Goal: Find specific fact: Find specific fact

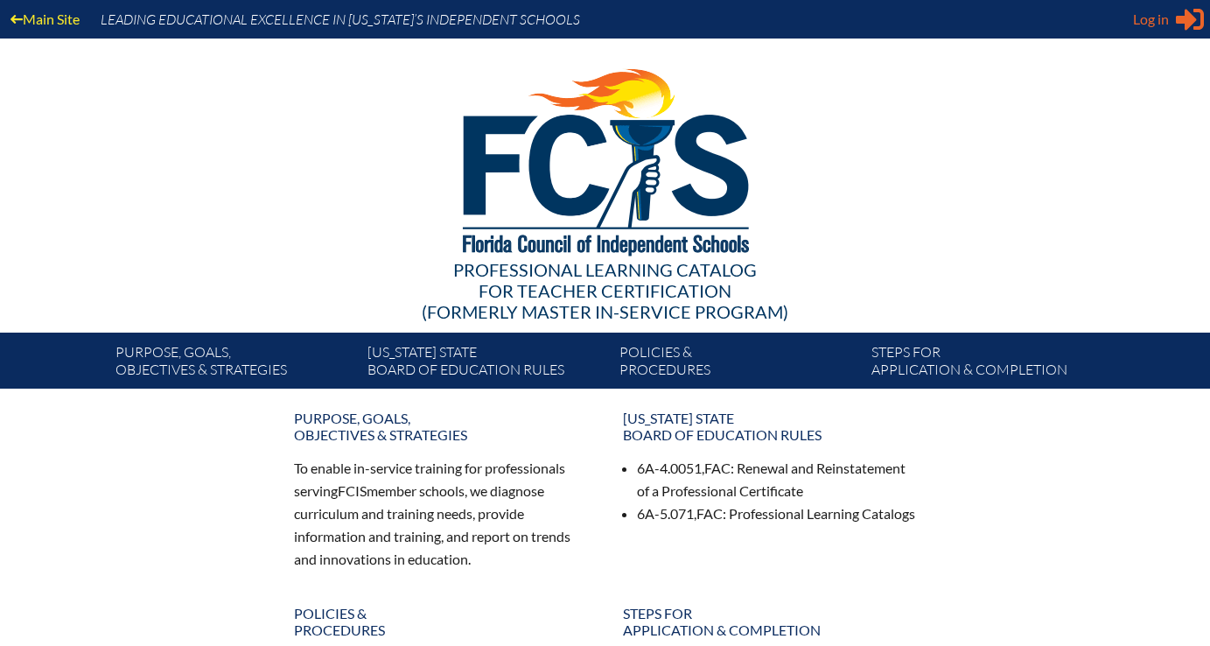
type input "[EMAIL_ADDRESS][DOMAIN_NAME]"
click at [1157, 14] on span "Log in" at bounding box center [1151, 19] width 36 height 21
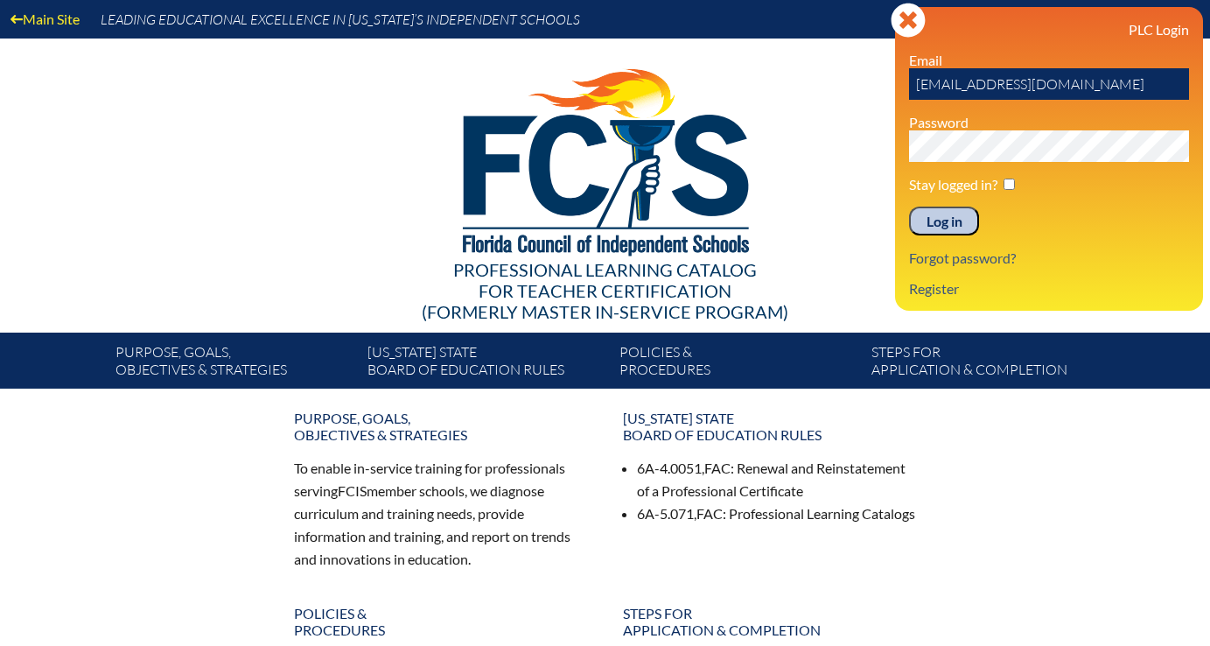
click at [930, 219] on input "Log in" at bounding box center [944, 221] width 70 height 30
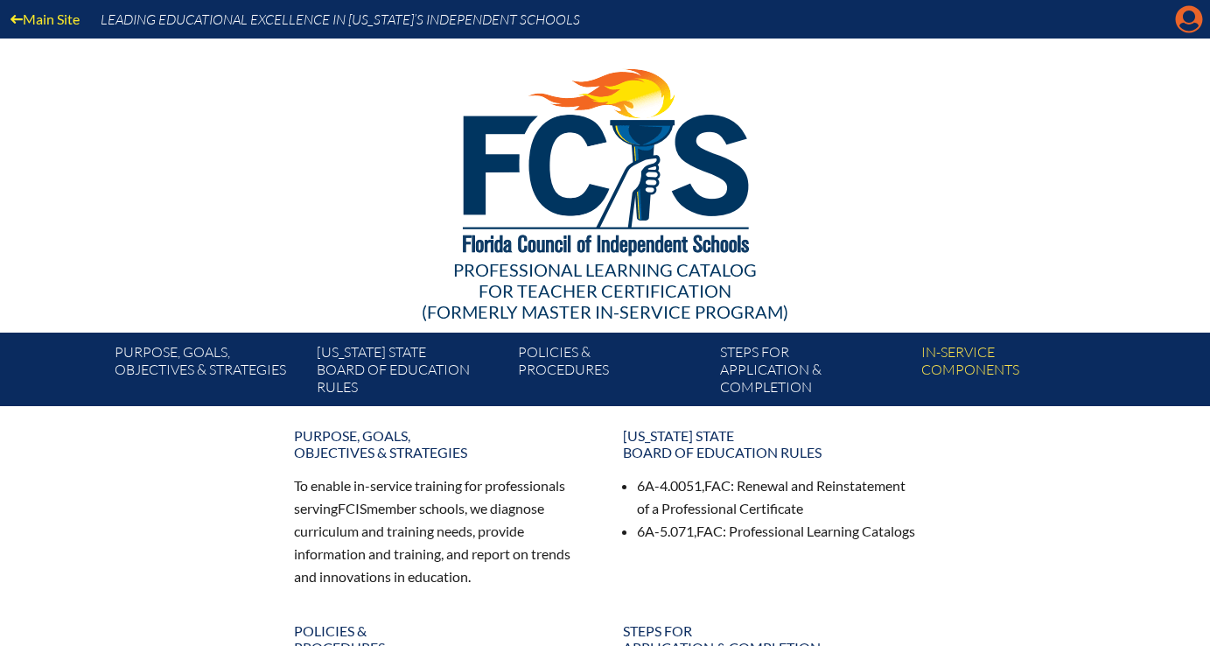
click at [1189, 14] on icon "Manage account" at bounding box center [1189, 19] width 28 height 28
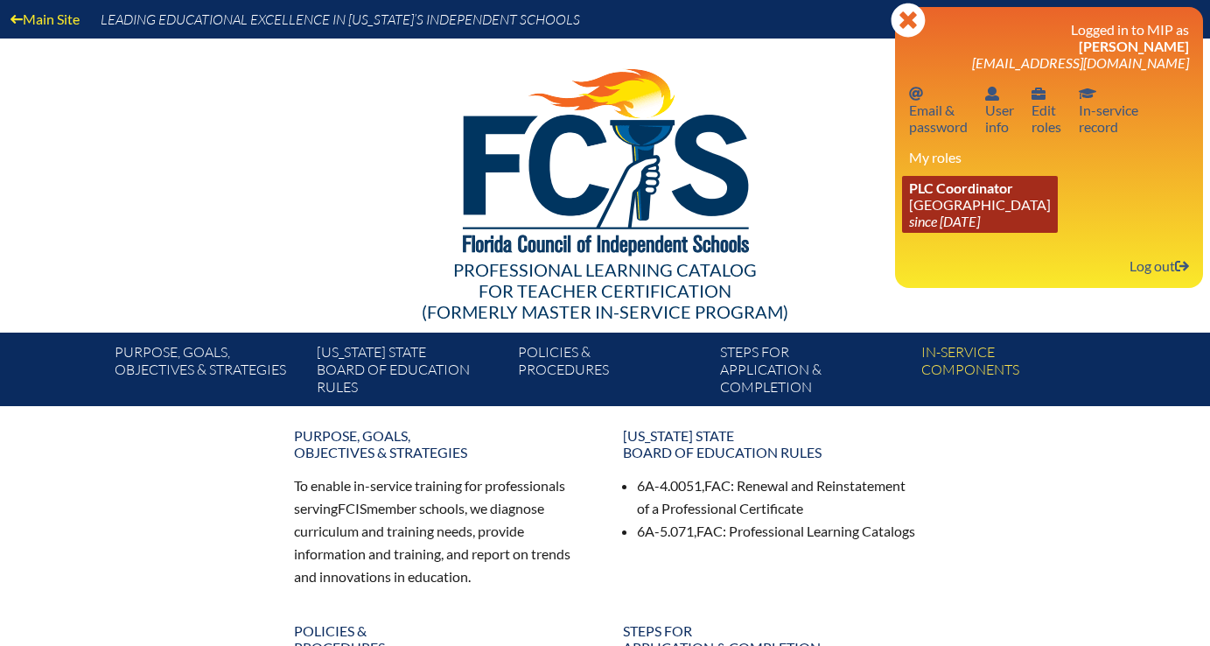
click at [998, 185] on span "PLC Coordinator" at bounding box center [961, 187] width 104 height 17
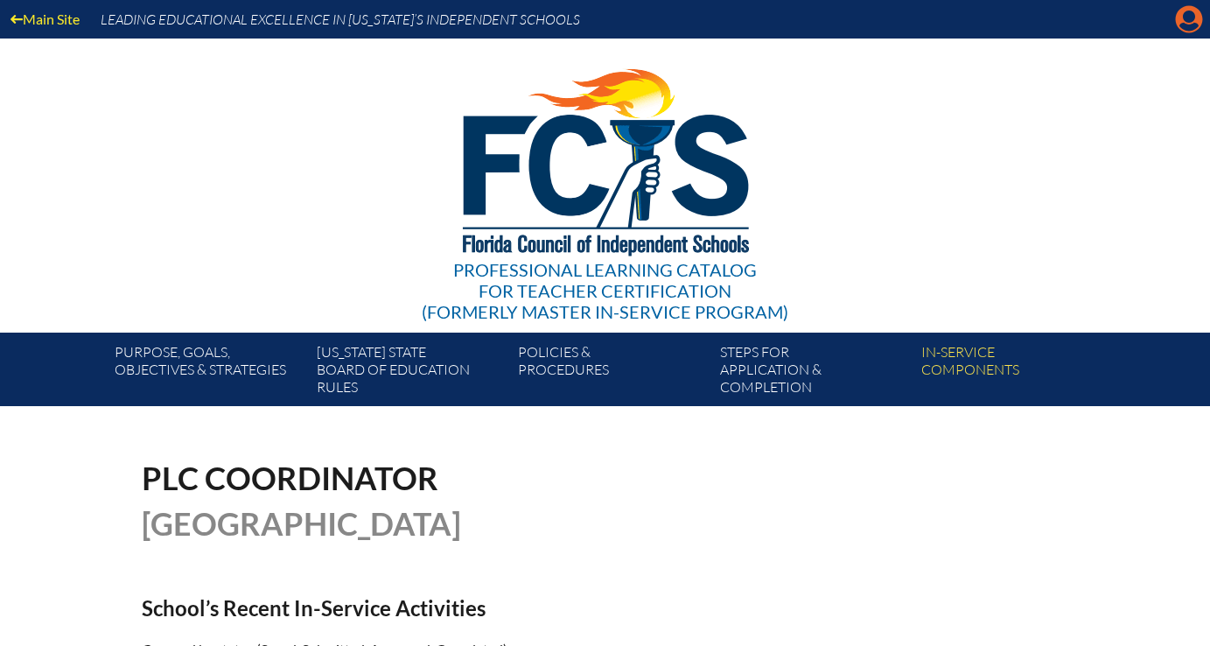
click at [1185, 26] on icon "Manage account" at bounding box center [1189, 19] width 28 height 28
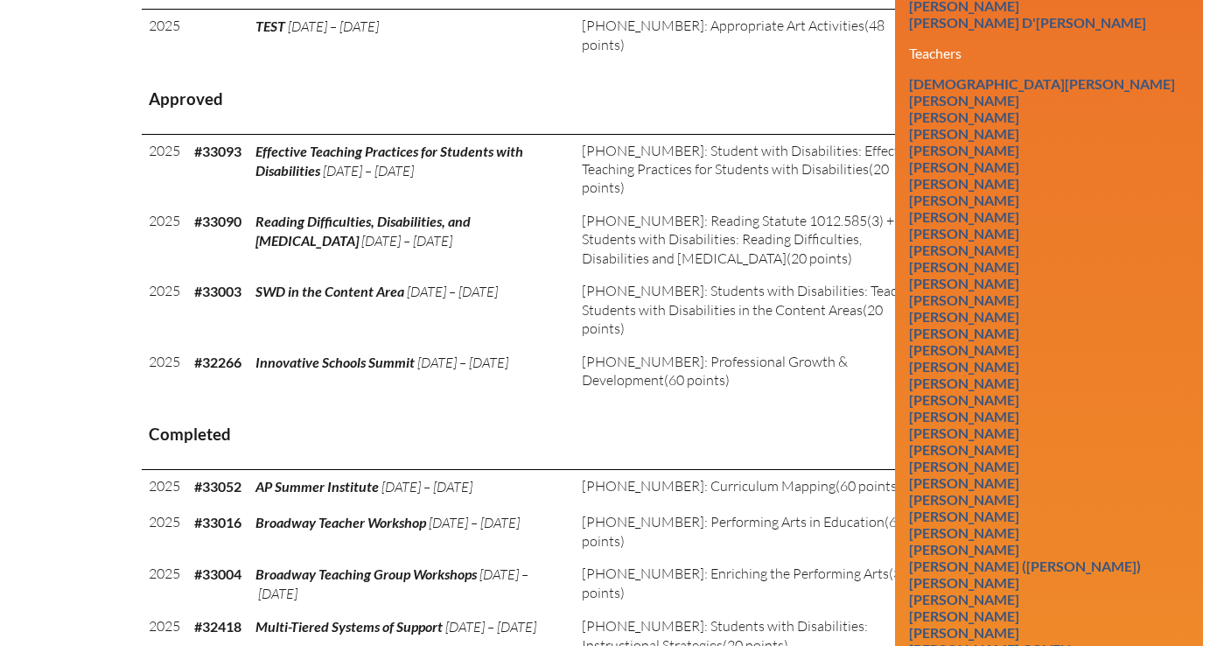
scroll to position [1467, 0]
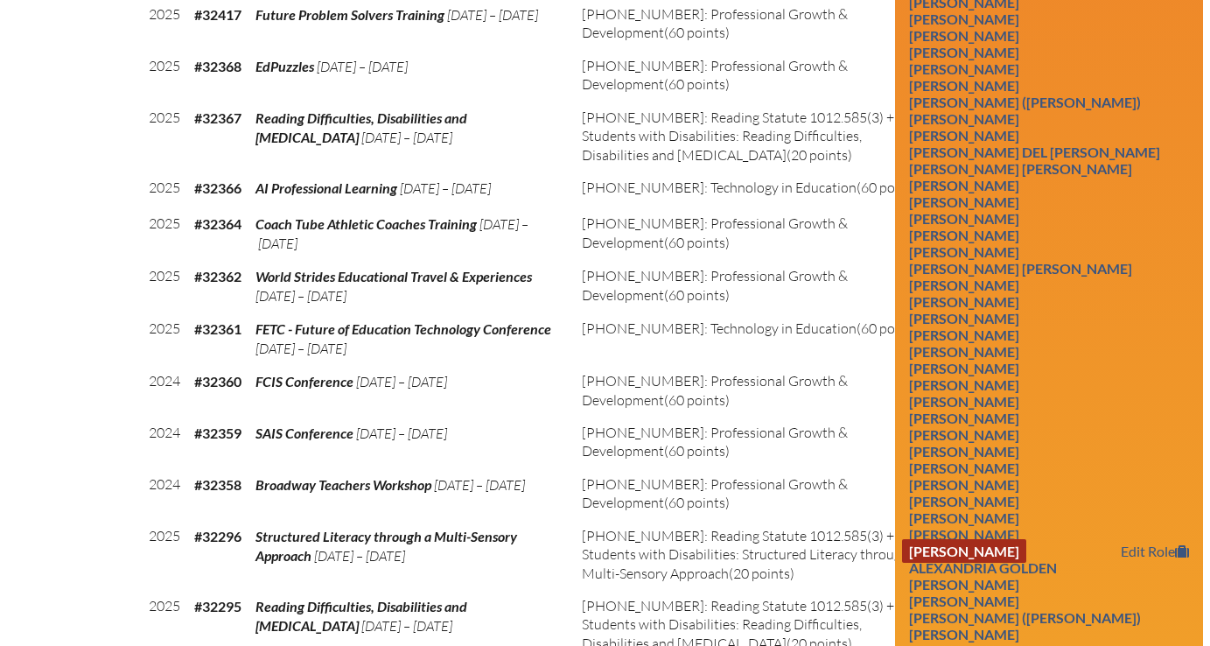
click at [999, 563] on link "Madeleine Glascock" at bounding box center [964, 551] width 124 height 24
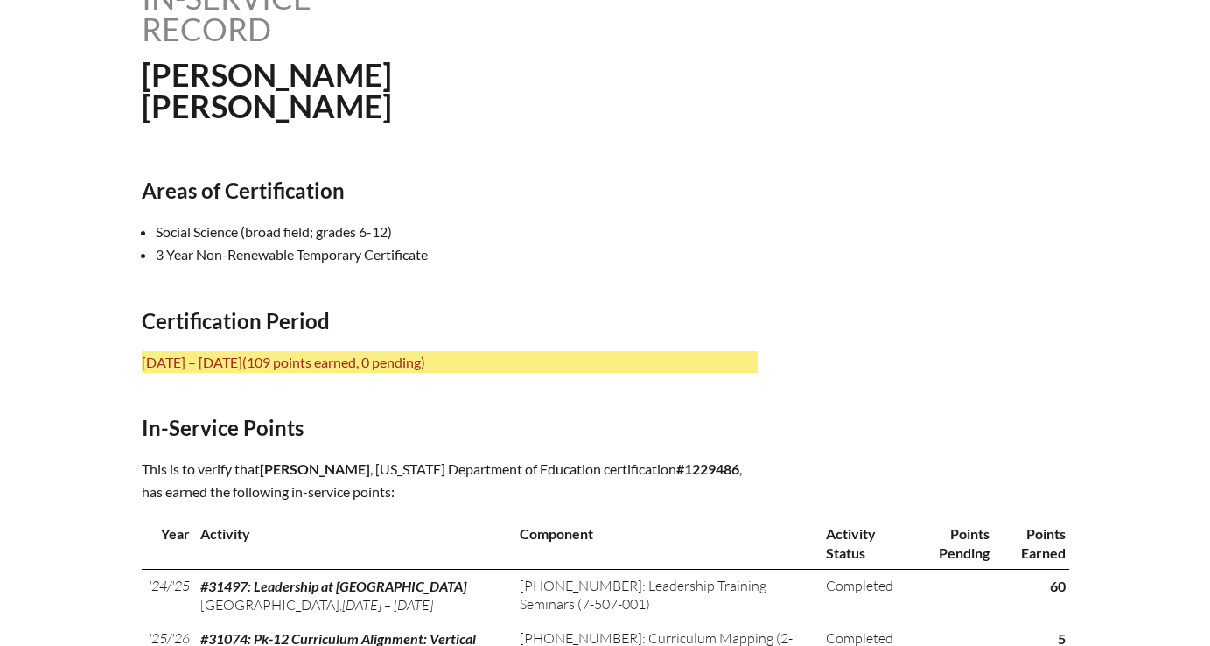
scroll to position [488, 0]
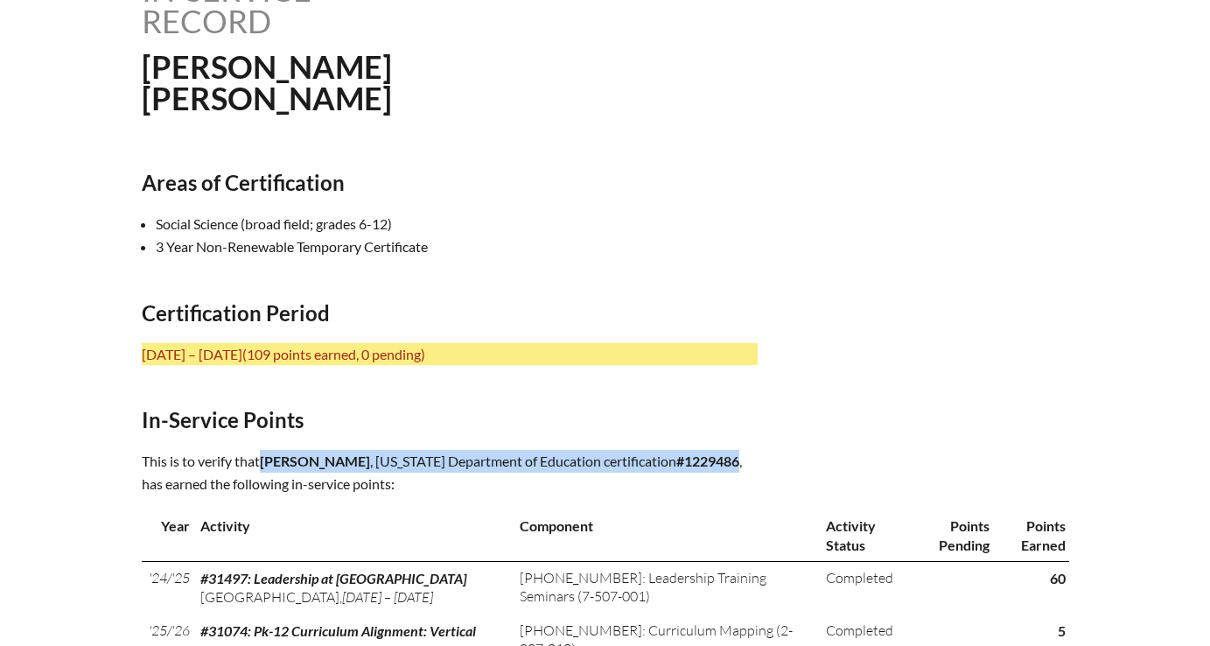
drag, startPoint x: 263, startPoint y: 458, endPoint x: 488, endPoint y: 484, distance: 226.3
click at [488, 484] on p "This is to verify that Madeleine Glascock , Florida Department of Education cer…" at bounding box center [450, 472] width 616 height 45
copy p "Madeleine Glascock , Florida Department of Education certification #1229486"
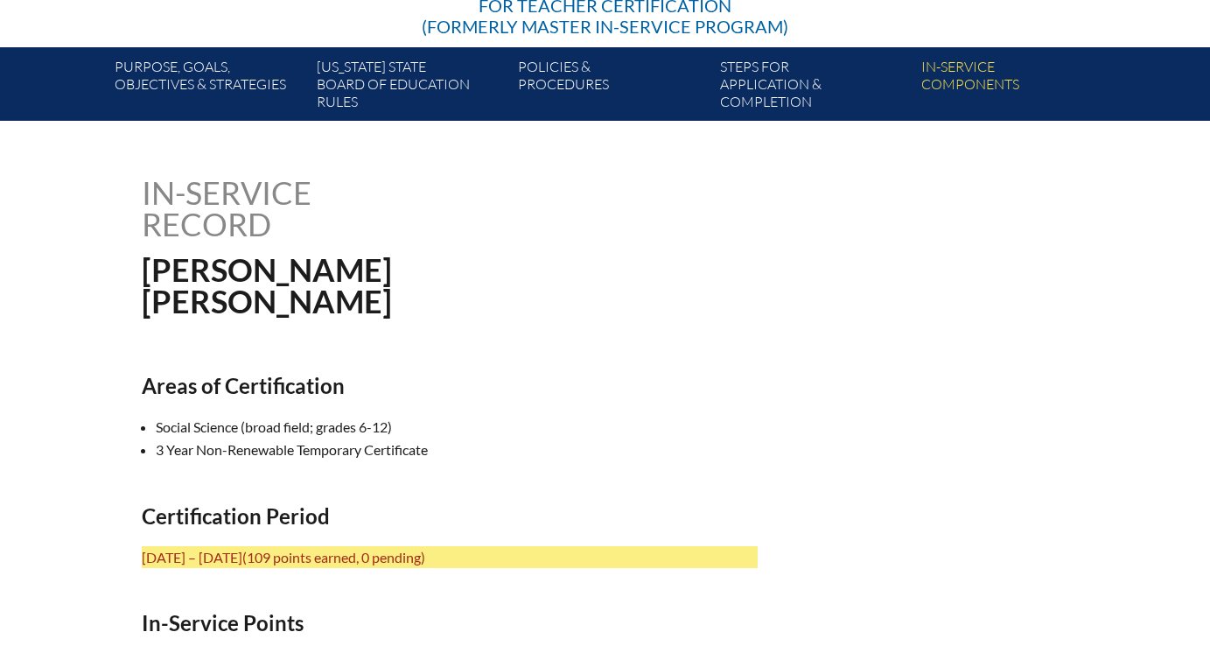
scroll to position [0, 0]
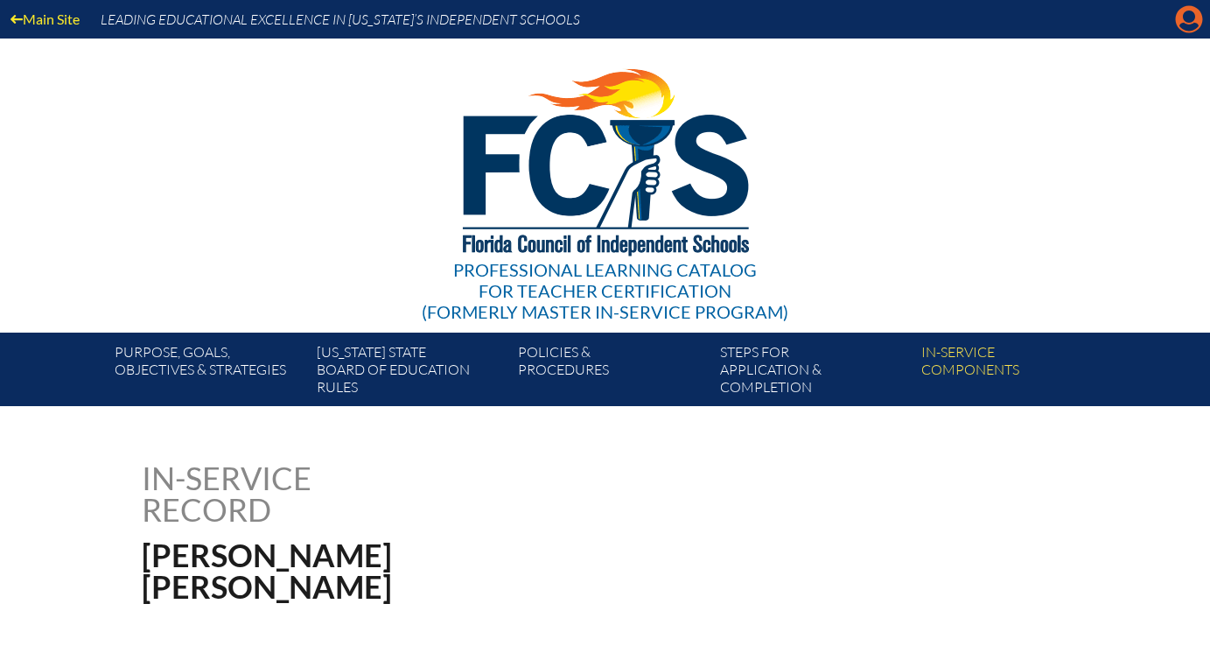
click at [1186, 20] on icon "Manage account" at bounding box center [1189, 19] width 28 height 28
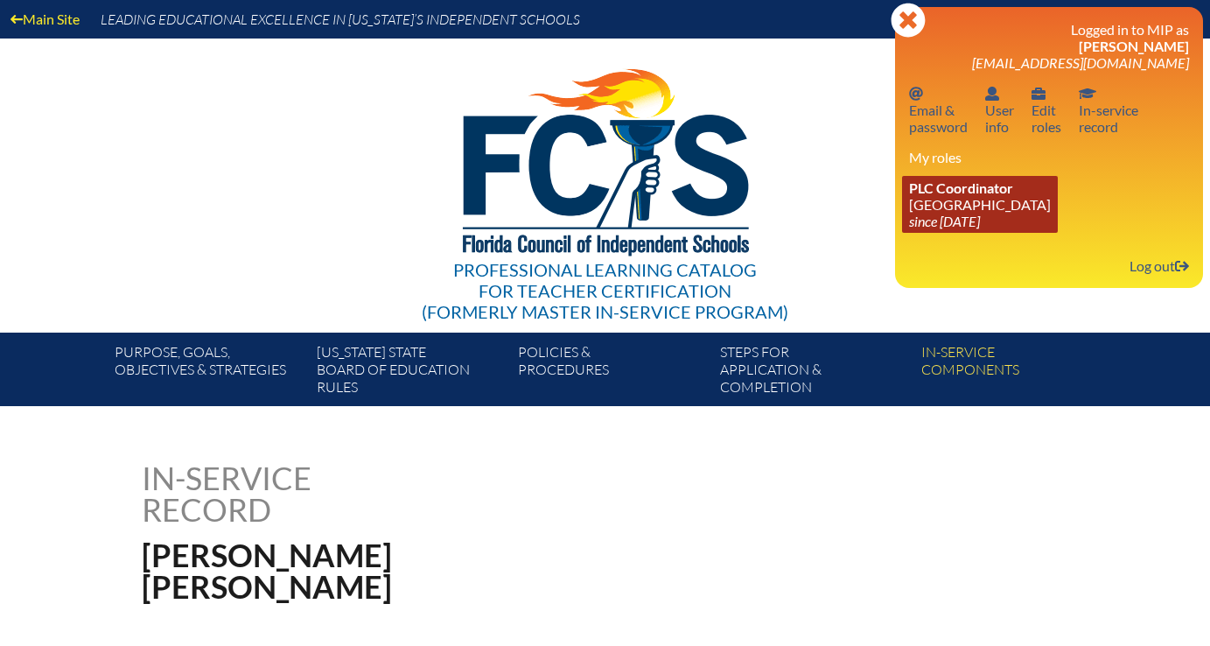
click at [954, 190] on span "PLC Coordinator" at bounding box center [961, 187] width 104 height 17
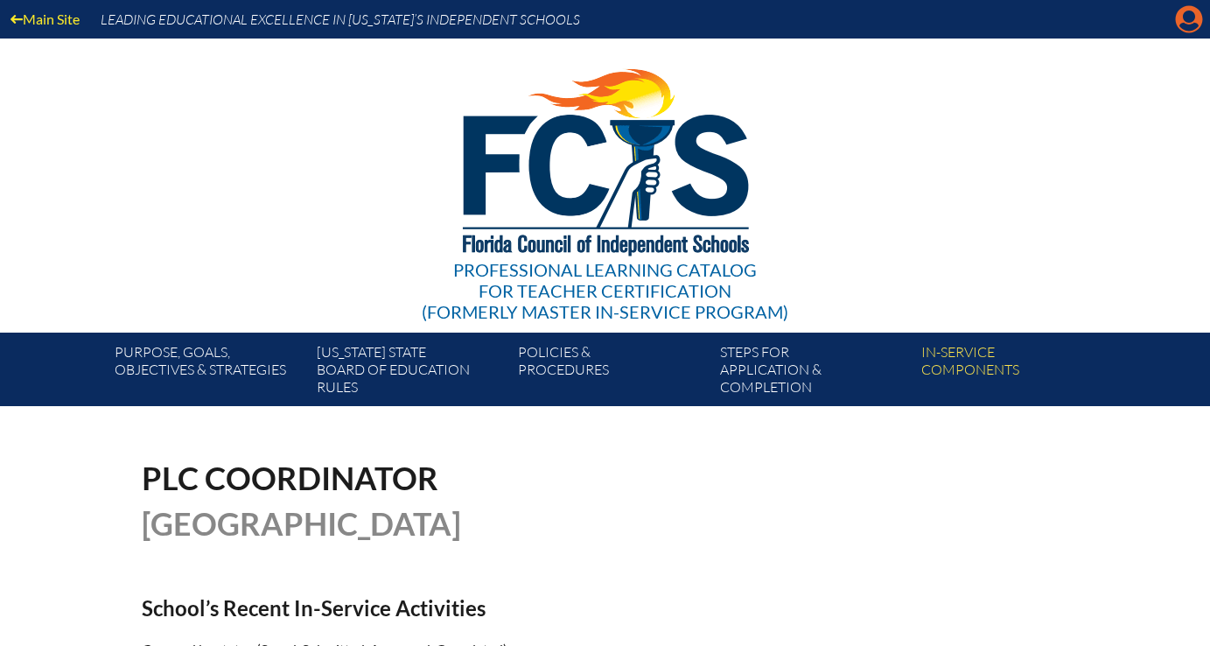
click at [1180, 24] on icon at bounding box center [1189, 19] width 27 height 27
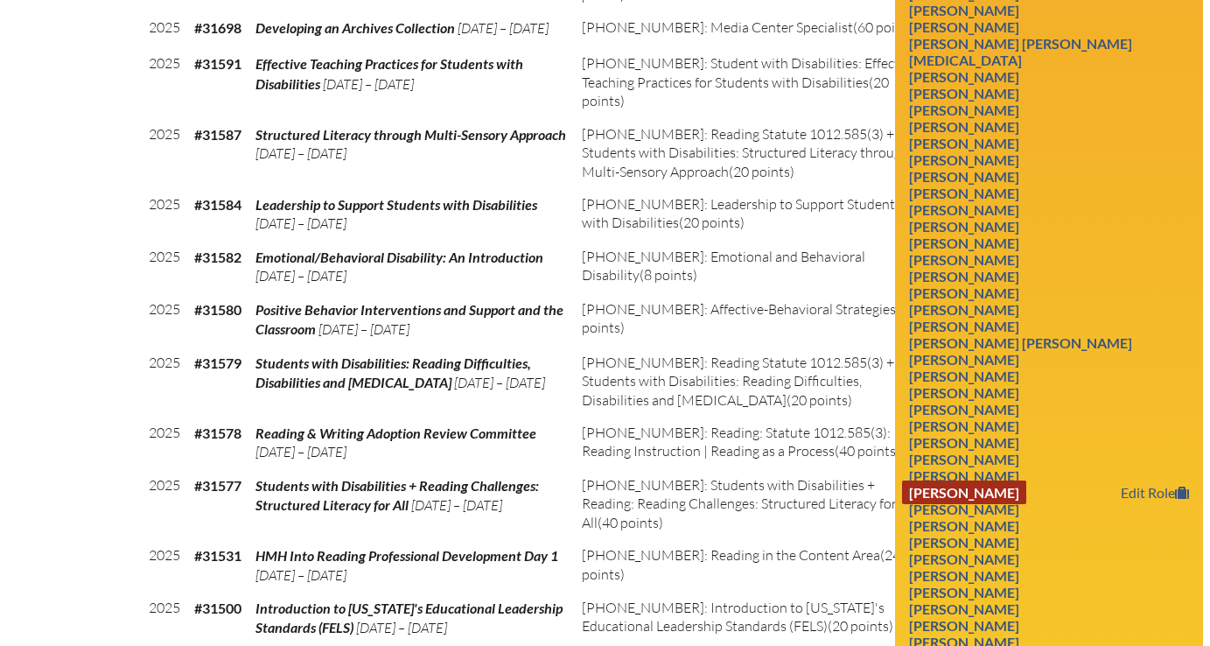
scroll to position [2670, 0]
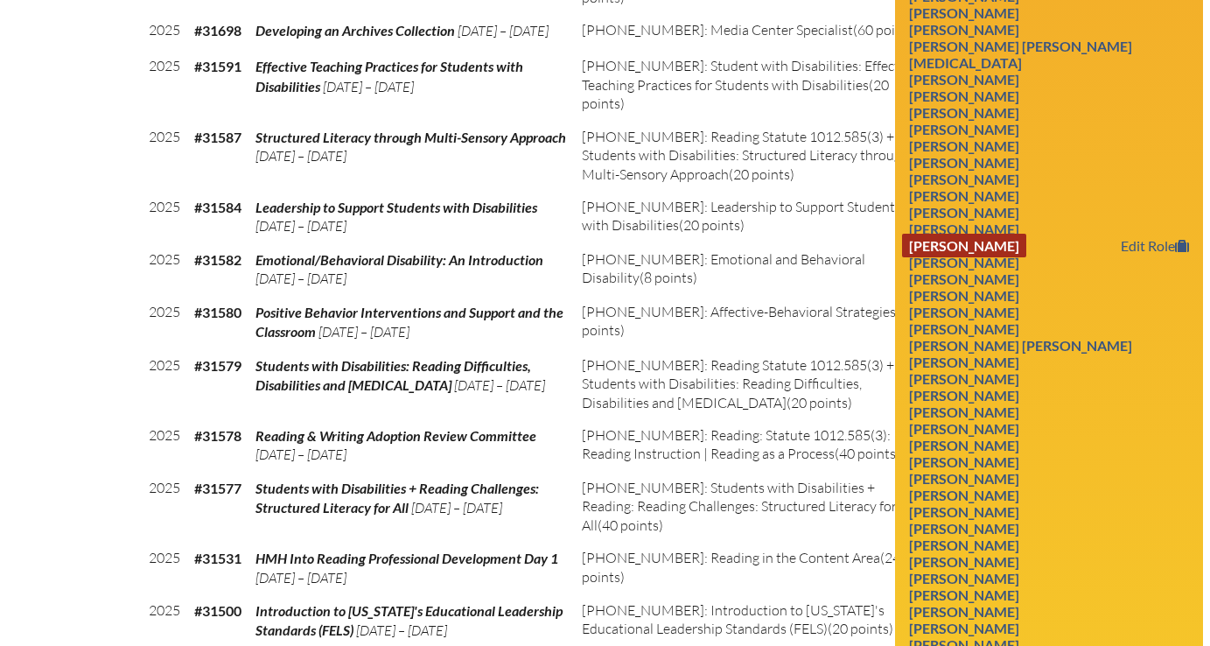
click at [985, 257] on link "[PERSON_NAME]" at bounding box center [964, 246] width 124 height 24
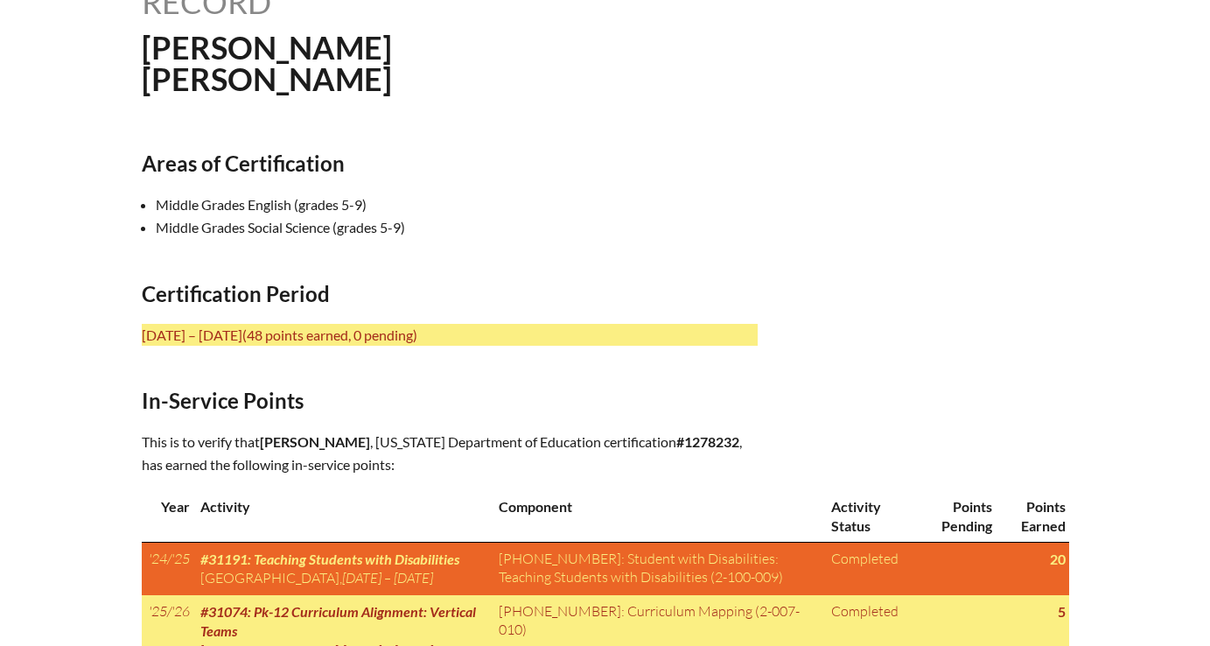
scroll to position [511, 0]
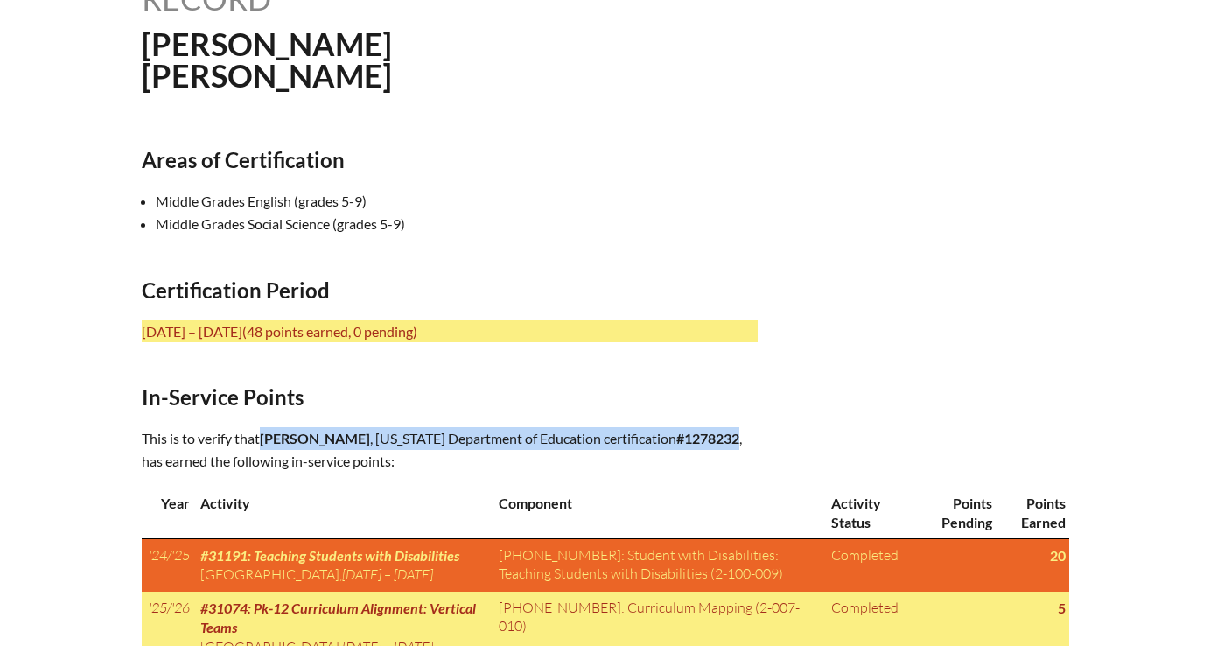
drag, startPoint x: 267, startPoint y: 438, endPoint x: 487, endPoint y: 455, distance: 221.1
click at [487, 455] on p "This is to verify that [PERSON_NAME] , [US_STATE] Department of Education certi…" at bounding box center [450, 449] width 616 height 45
copy p "[PERSON_NAME] , [US_STATE] Department of Education certification #1278232"
